Goal: Task Accomplishment & Management: Manage account settings

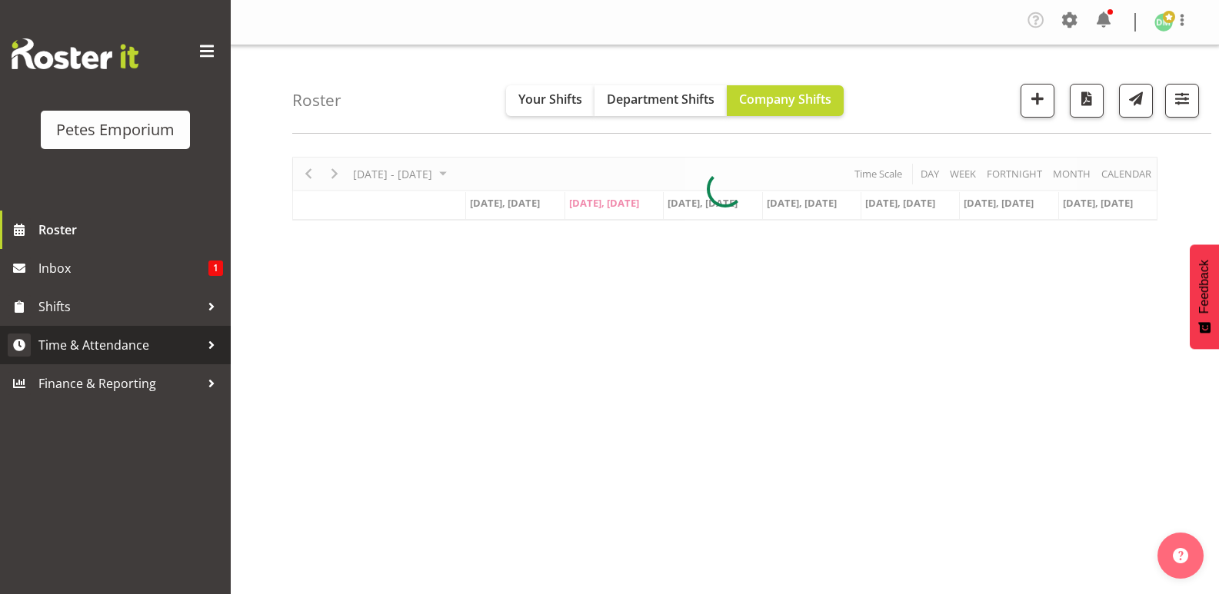
click at [135, 348] on span "Time & Attendance" at bounding box center [118, 345] width 161 height 23
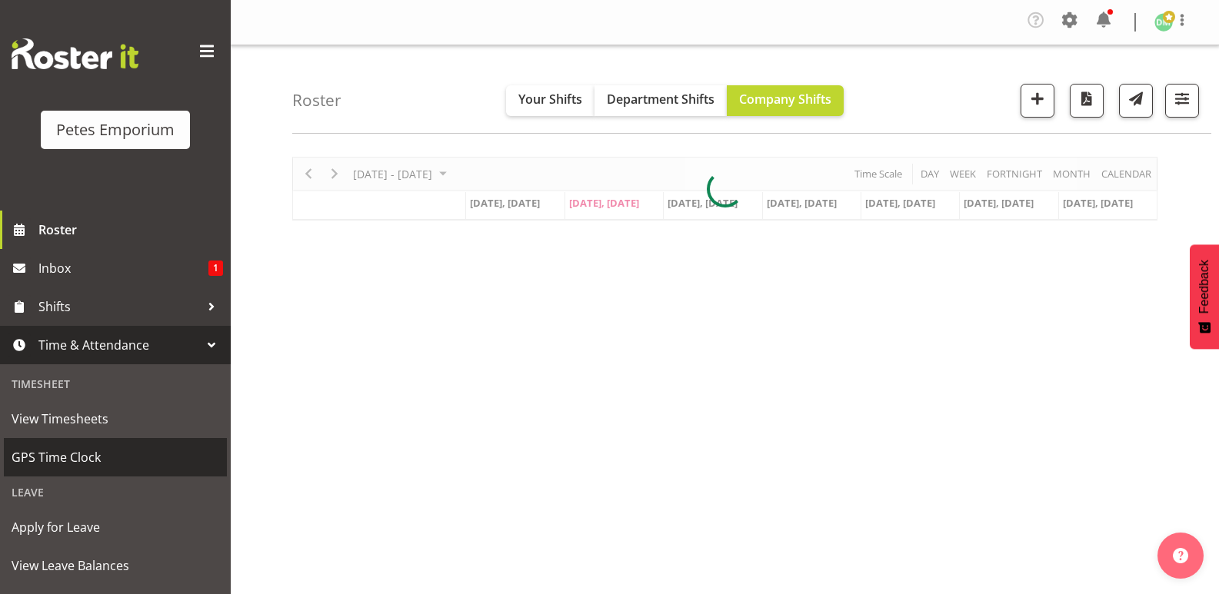
click at [97, 459] on span "GPS Time Clock" at bounding box center [116, 457] width 208 height 23
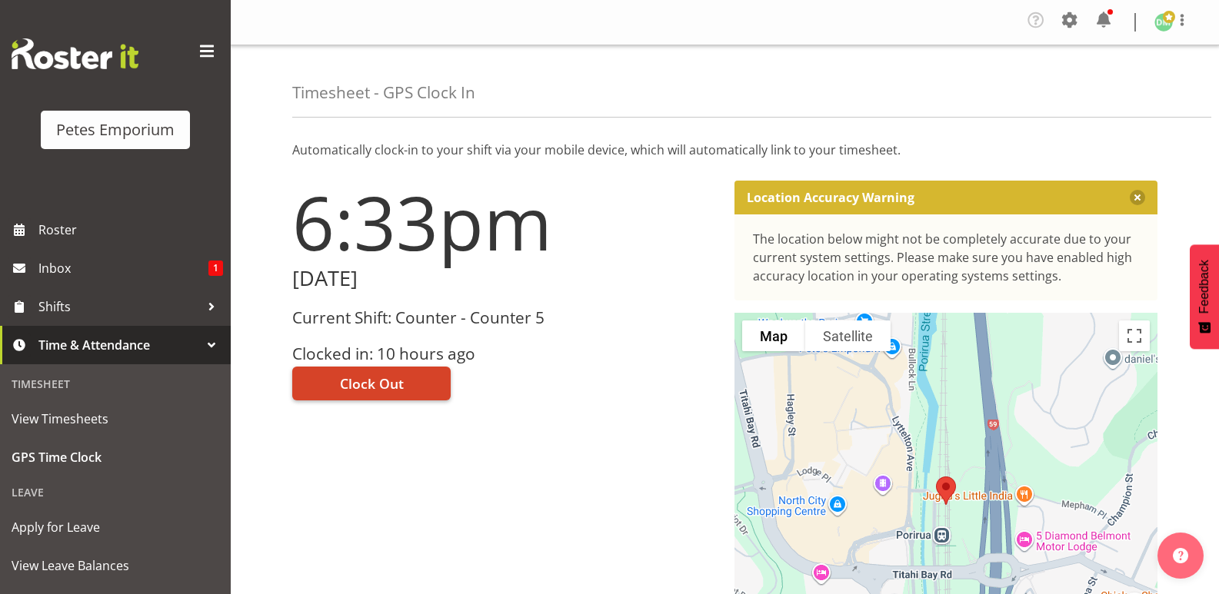
click at [401, 389] on span "Clock Out" at bounding box center [372, 384] width 64 height 20
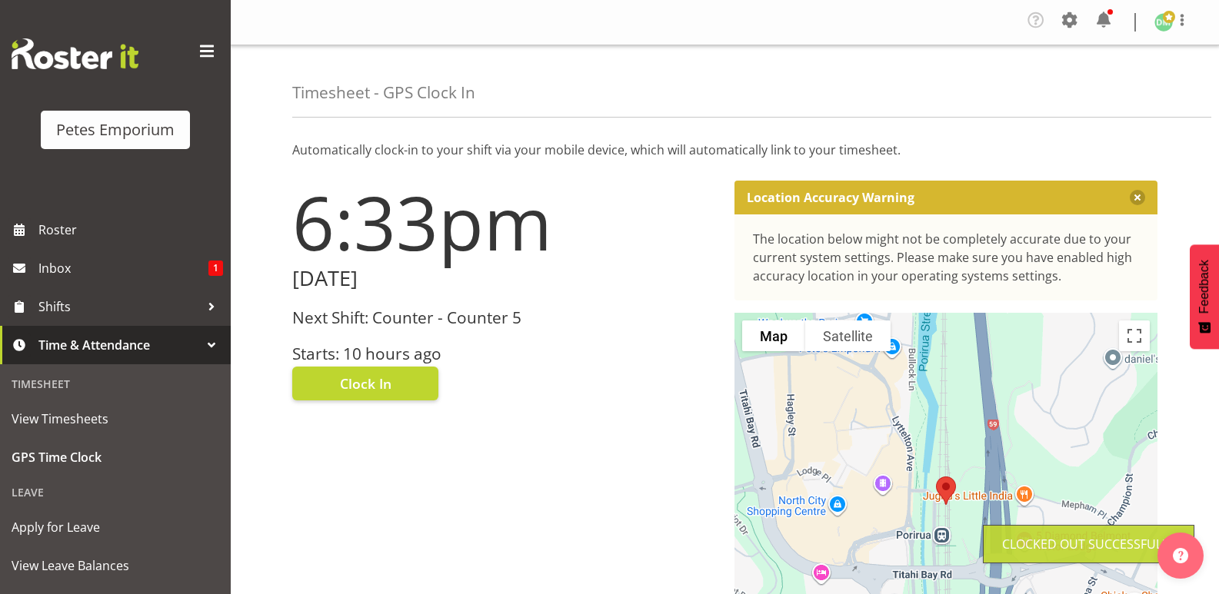
click at [1164, 28] on img at bounding box center [1163, 22] width 18 height 18
click at [1105, 85] on link "Log Out" at bounding box center [1118, 85] width 148 height 28
